Goal: Register for event/course

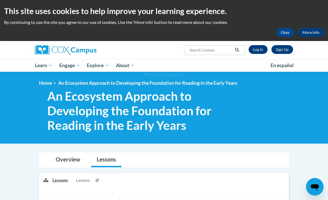
click at [0, 0] on span "Early Care and Learning" at bounding box center [0, 0] width 0 height 0
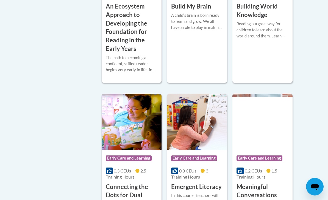
scroll to position [287, 0]
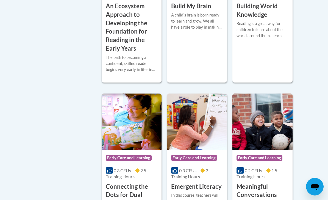
click at [140, 53] on h3 "An Ecosystem Approach to Developing the Foundation for Reading in the Early Yea…" at bounding box center [132, 27] width 52 height 51
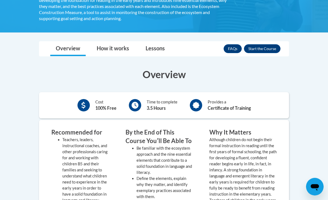
scroll to position [169, 0]
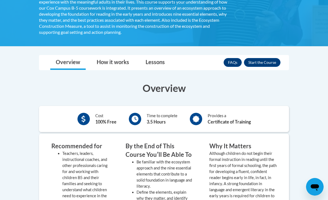
click at [271, 60] on button "Enroll" at bounding box center [262, 62] width 37 height 9
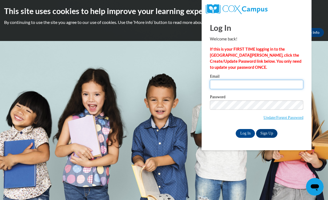
type input "[EMAIL_ADDRESS][DOMAIN_NAME]"
click at [245, 133] on input "Log In" at bounding box center [245, 133] width 19 height 9
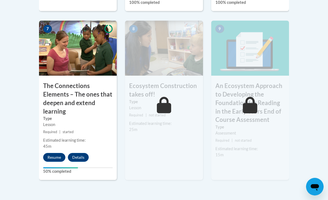
scroll to position [521, 0]
click at [54, 153] on button "Resume" at bounding box center [54, 157] width 22 height 9
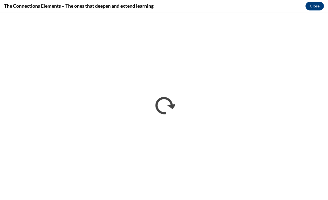
scroll to position [0, 0]
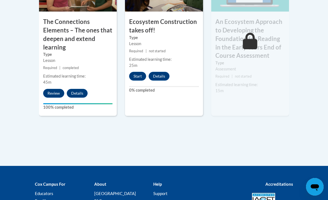
scroll to position [584, 0]
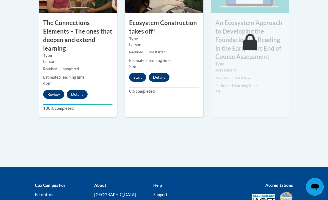
click at [132, 73] on button "Start" at bounding box center [137, 77] width 17 height 9
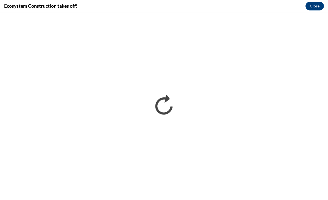
scroll to position [0, 0]
